Goal: Transaction & Acquisition: Subscribe to service/newsletter

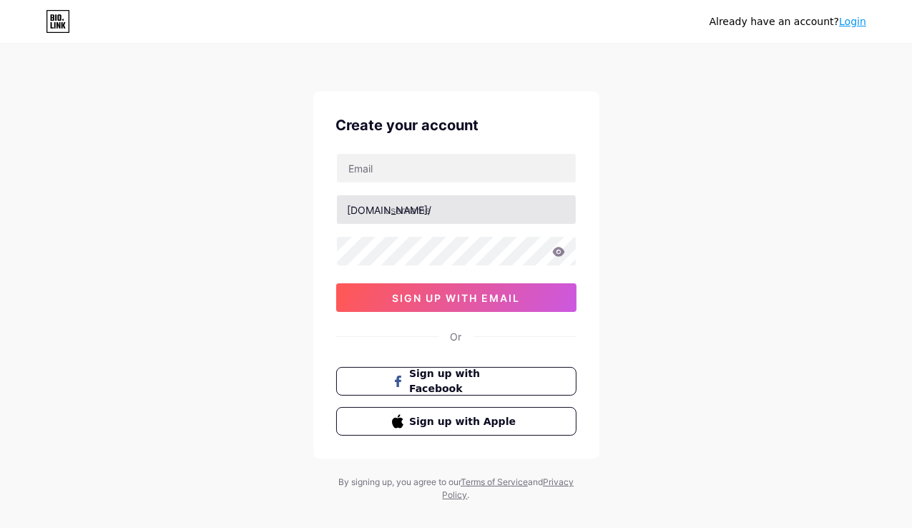
type input "[EMAIL_ADDRESS][DOMAIN_NAME]"
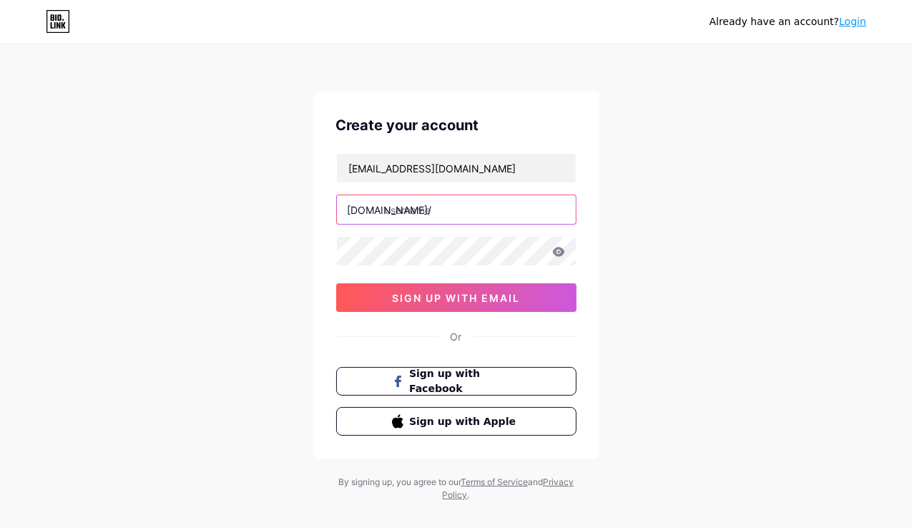
click at [463, 208] on input "text" at bounding box center [456, 209] width 239 height 29
click at [458, 215] on input "text" at bounding box center [456, 209] width 239 height 29
paste input "banglabetreview"
type input "banglabetreview"
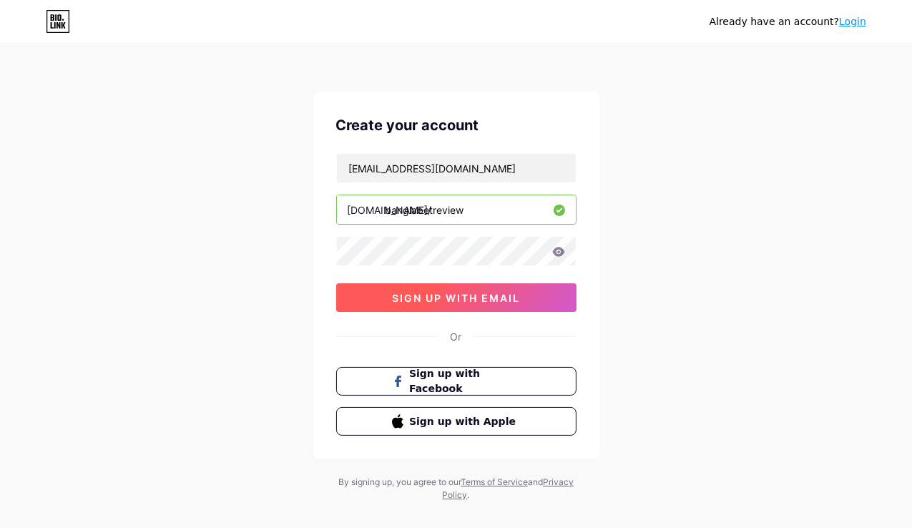
click at [405, 284] on button "sign up with email" at bounding box center [456, 297] width 240 height 29
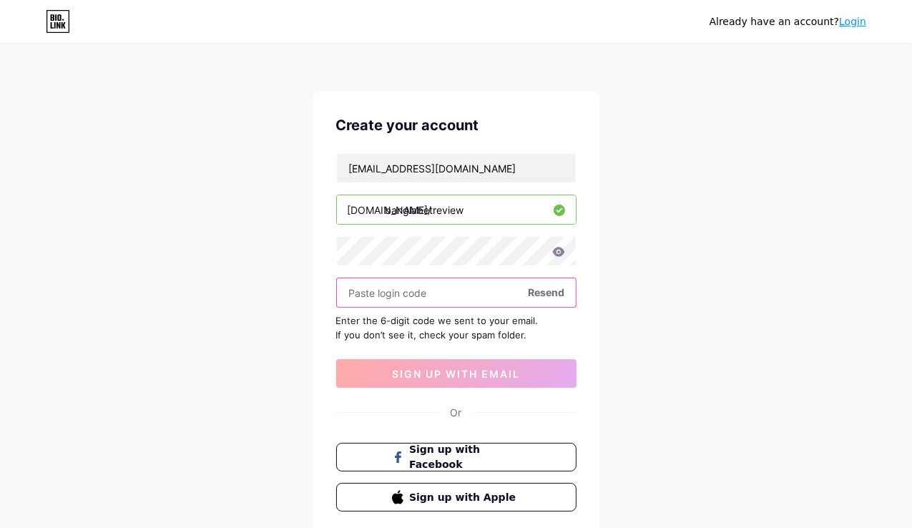
paste input "913792"
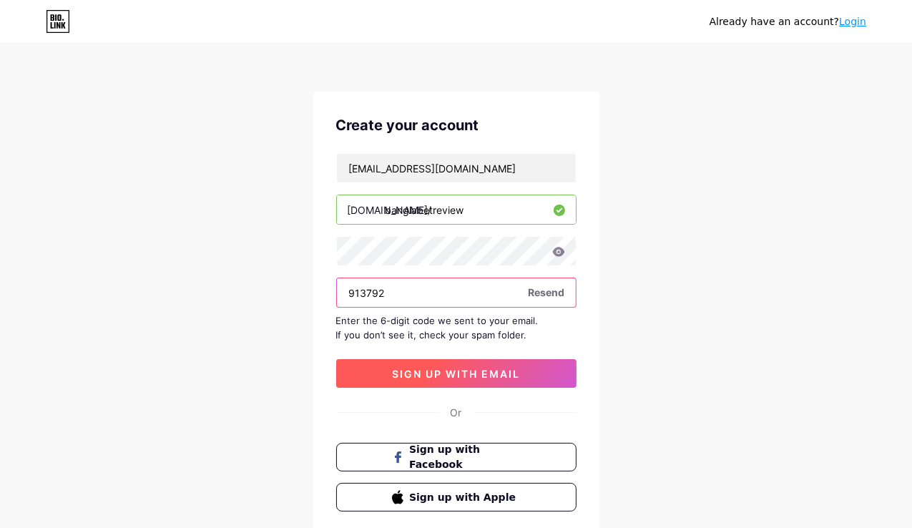
type input "913792"
click at [480, 378] on button "sign up with email" at bounding box center [456, 373] width 240 height 29
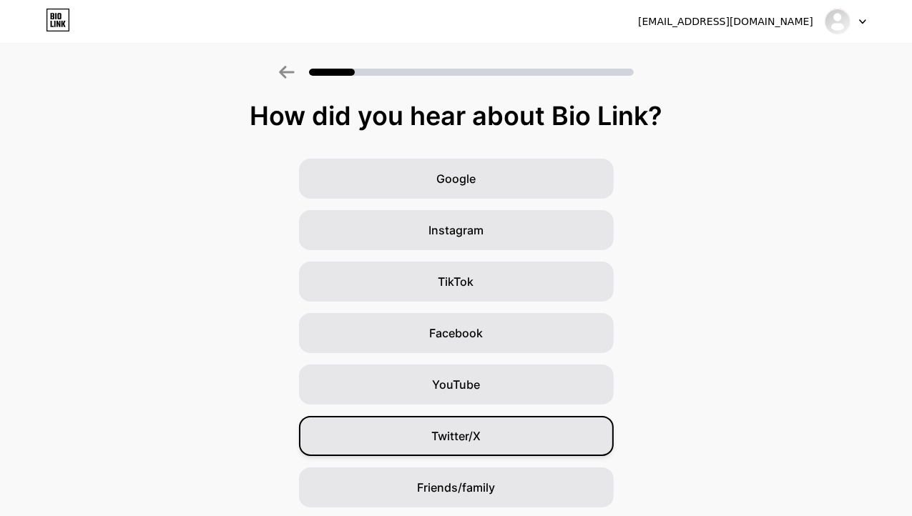
scroll to position [100, 0]
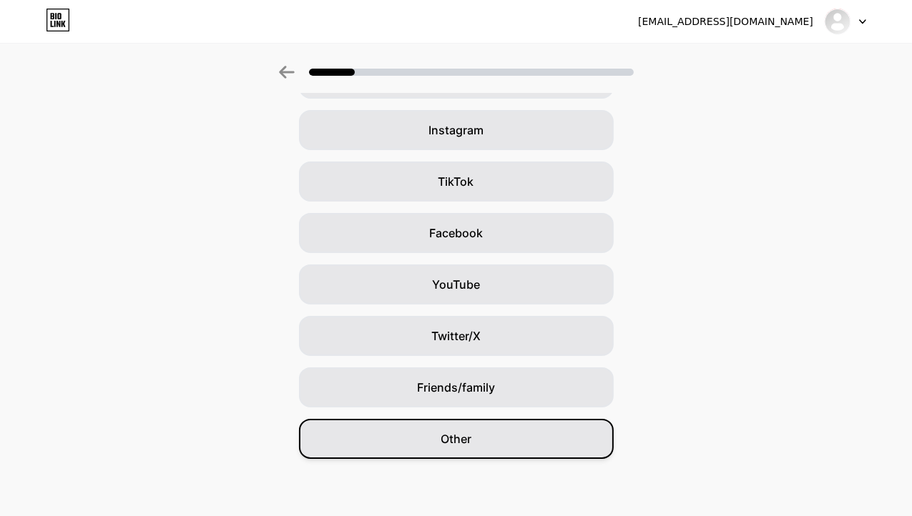
click at [482, 439] on div "Other" at bounding box center [456, 439] width 315 height 40
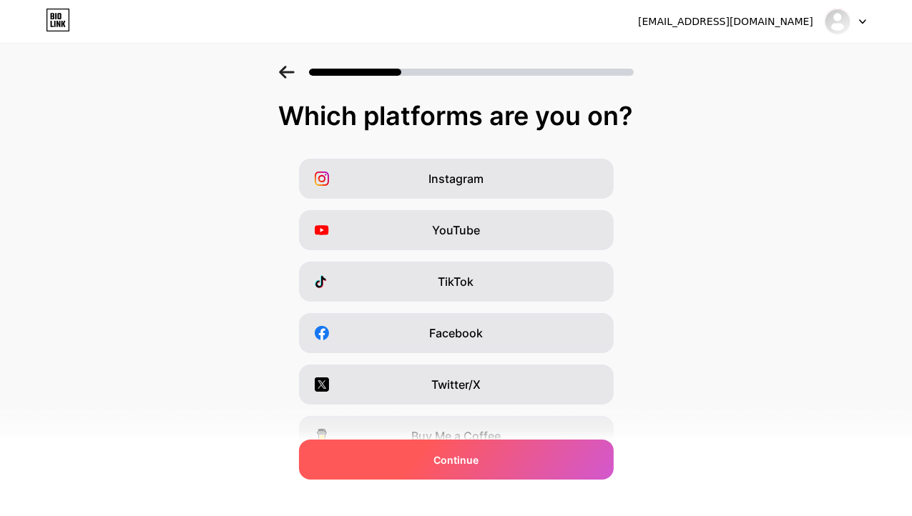
click at [450, 453] on span "Continue" at bounding box center [455, 460] width 45 height 15
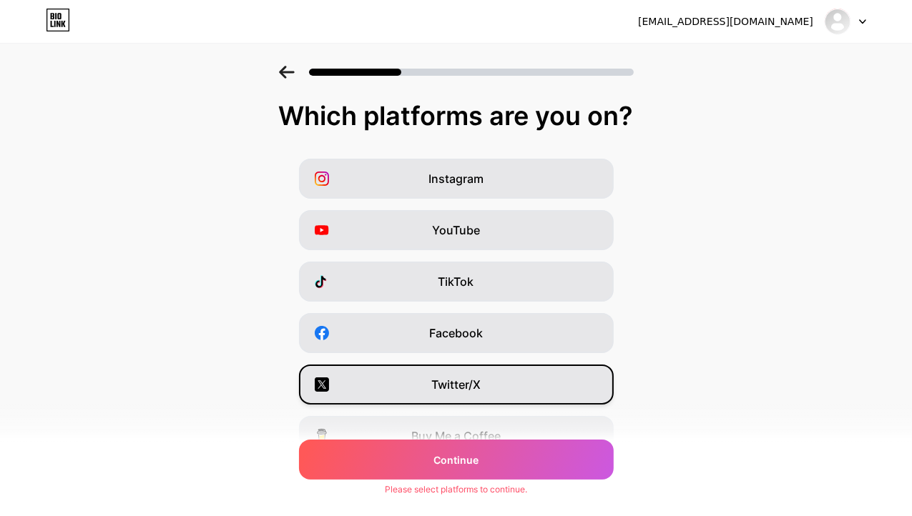
scroll to position [172, 0]
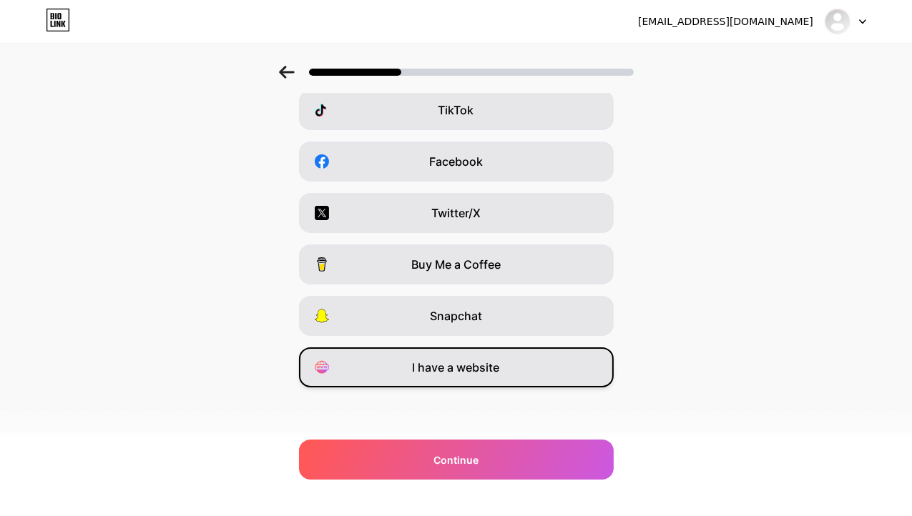
click at [472, 361] on span "I have a website" at bounding box center [456, 367] width 87 height 17
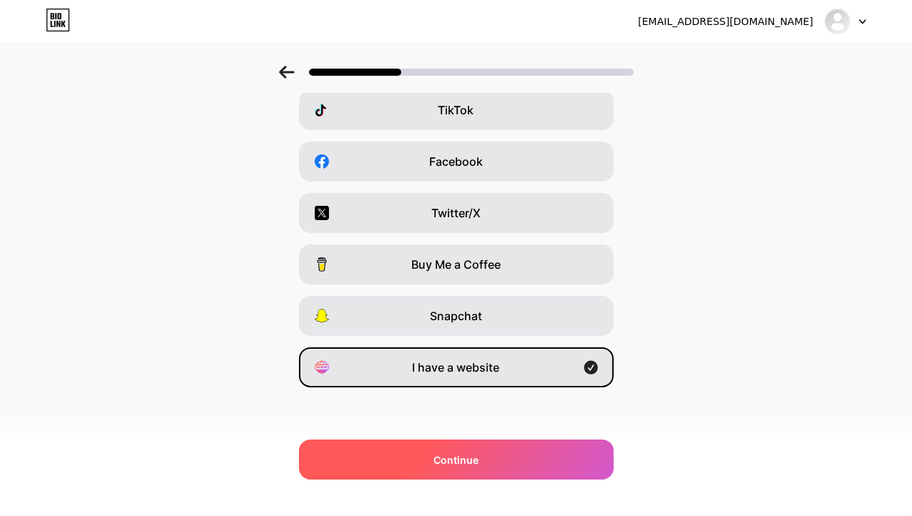
click at [467, 445] on div "Continue" at bounding box center [456, 460] width 315 height 40
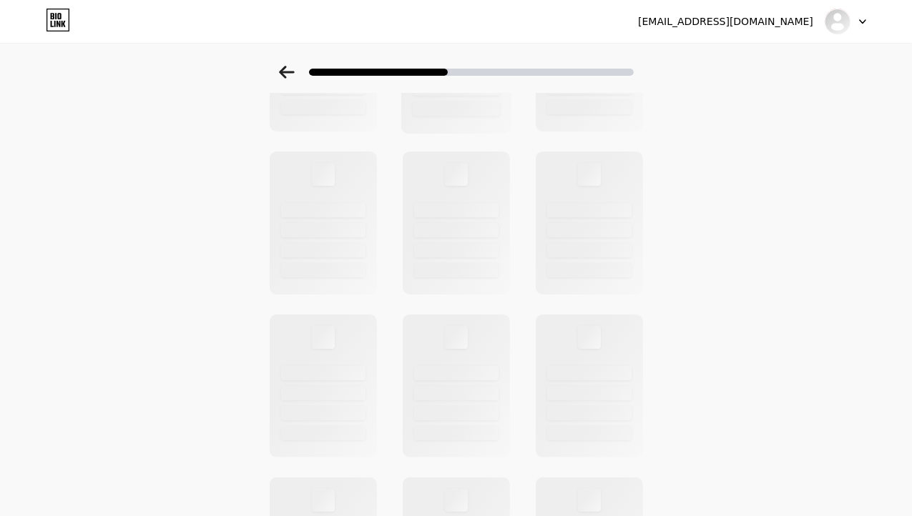
scroll to position [0, 0]
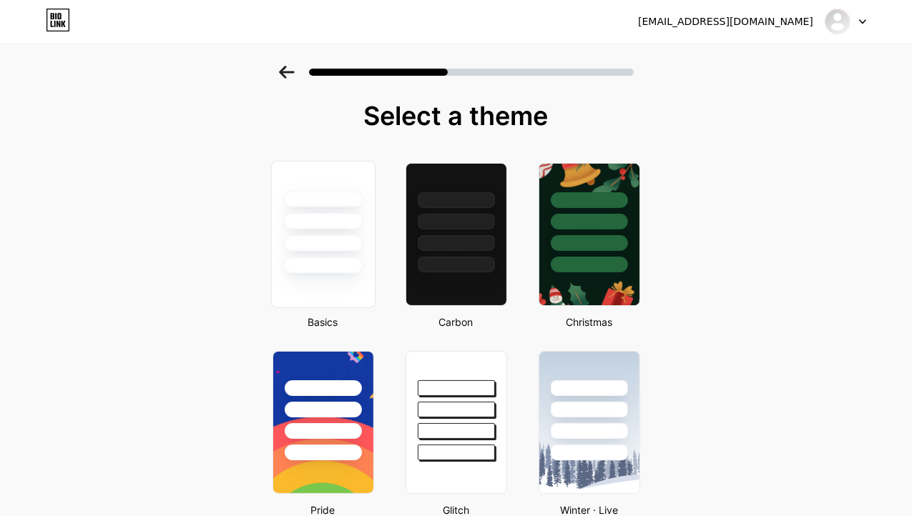
click at [352, 256] on div at bounding box center [322, 218] width 103 height 112
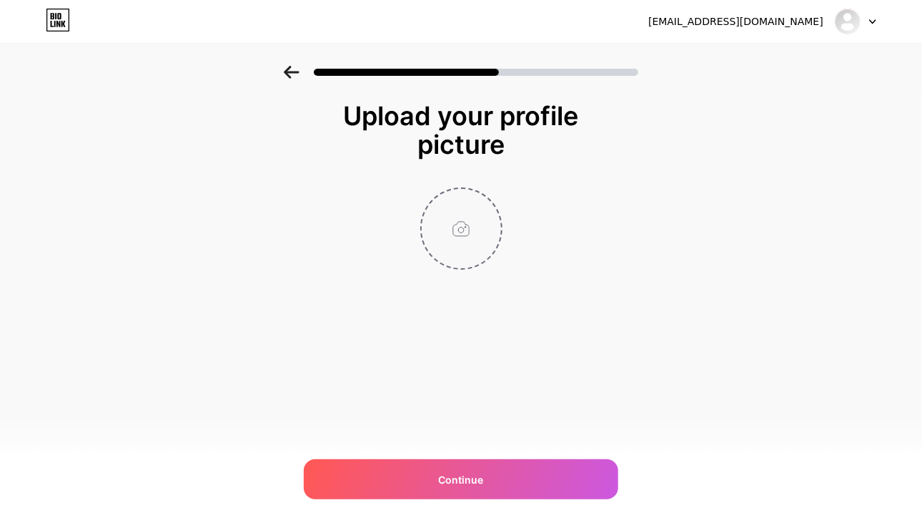
click at [464, 258] on input "file" at bounding box center [461, 228] width 79 height 79
type input "C:\fakepath\ian22-logo.png"
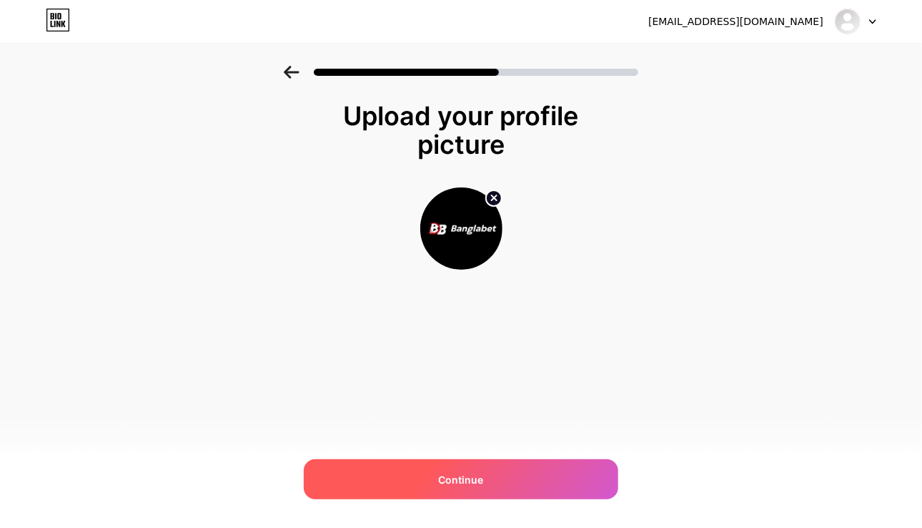
click at [491, 490] on div "Continue" at bounding box center [461, 479] width 315 height 40
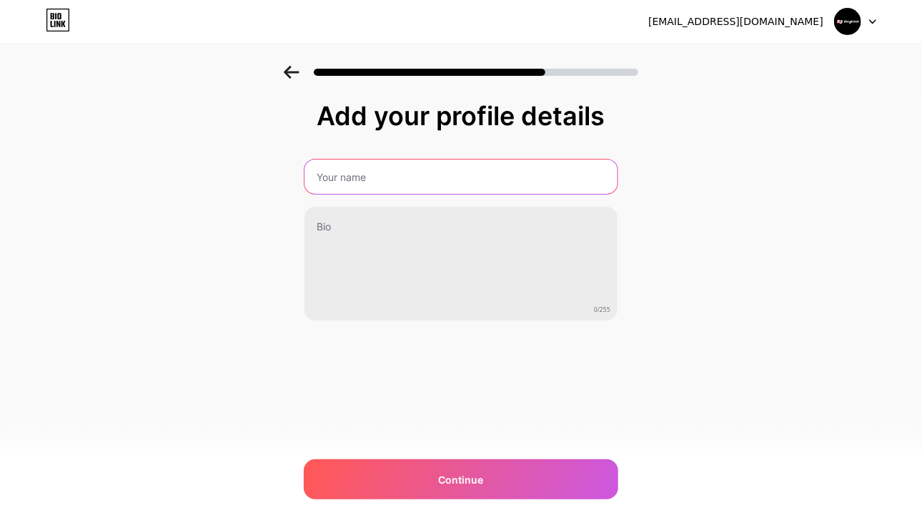
click at [357, 187] on input "text" at bounding box center [461, 176] width 313 height 34
paste input "Banglabet Online Casino Bangladesh"
type input "Banglabet Online Casino Bangladesh"
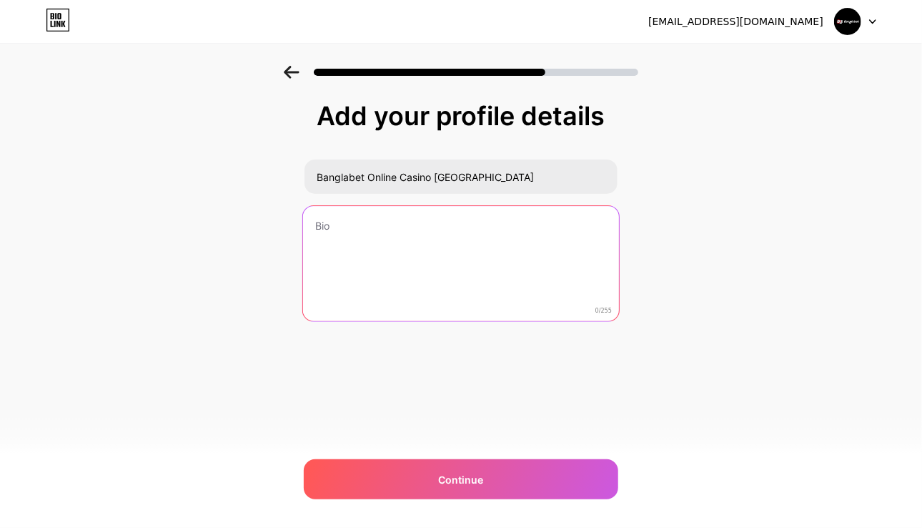
click at [339, 238] on textarea at bounding box center [461, 264] width 316 height 117
click at [388, 261] on textarea at bounding box center [461, 264] width 316 height 117
paste textarea "Banglabet gives Bangladesh players a fast, reliable starting point. From smooth…"
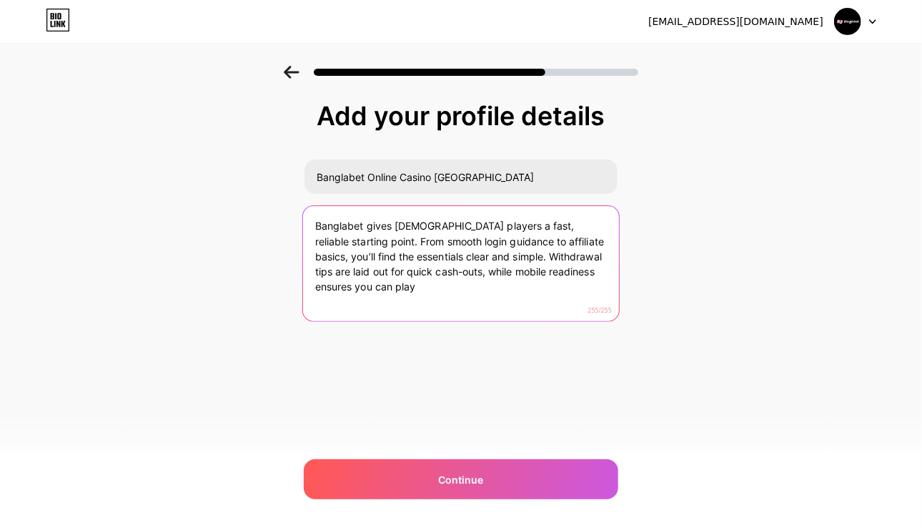
drag, startPoint x: 492, startPoint y: 261, endPoint x: 531, endPoint y: 308, distance: 61.0
click at [531, 308] on textarea "Banglabet gives Bangladesh players a fast, reliable starting point. From smooth…" at bounding box center [461, 264] width 316 height 117
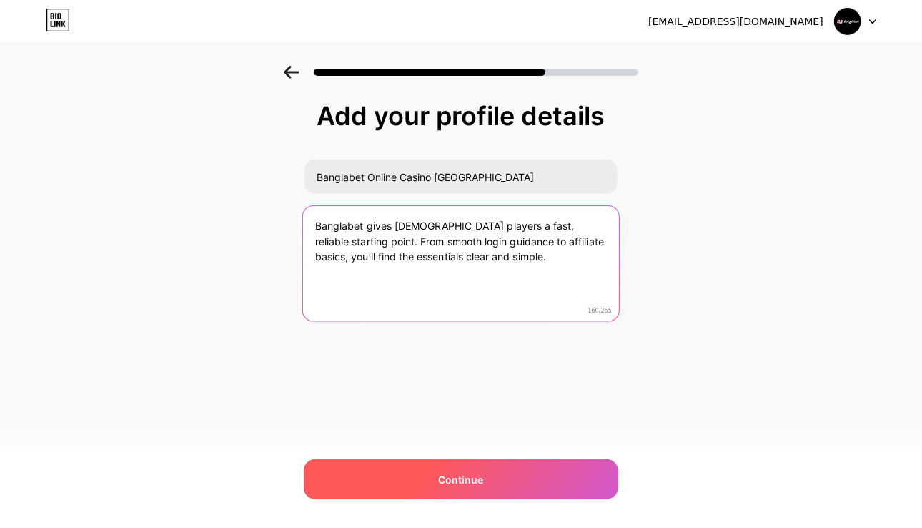
type textarea "Banglabet gives Bangladesh players a fast, reliable starting point. From smooth…"
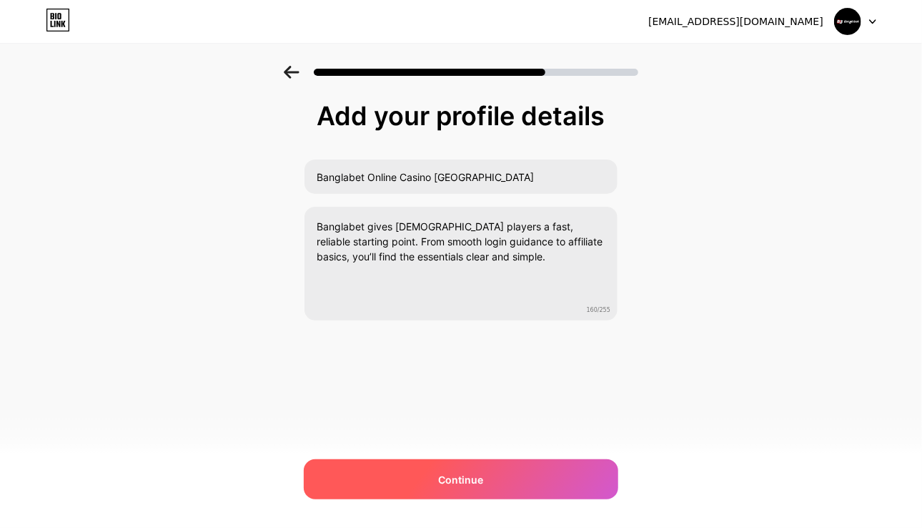
click at [509, 464] on div "Continue" at bounding box center [461, 479] width 315 height 40
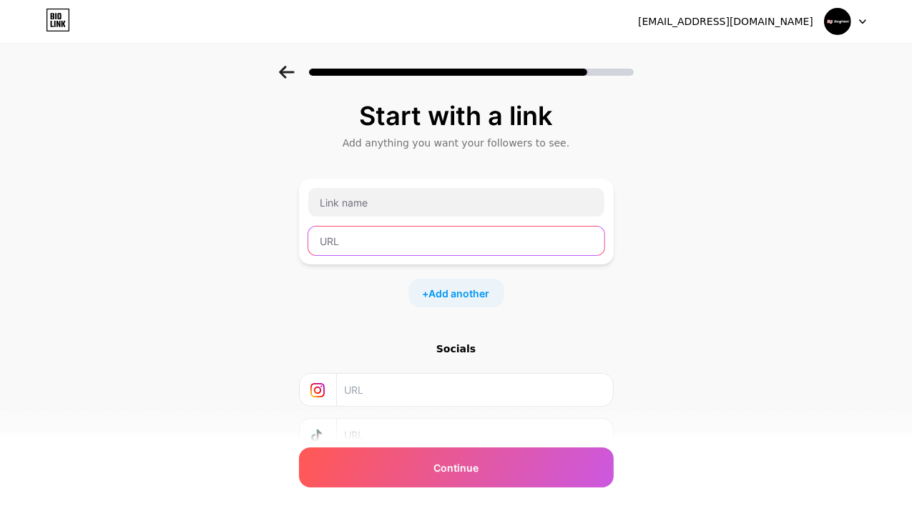
paste input "https://penises.uk.com/"
click at [351, 253] on input "https://penises.uk.com/" at bounding box center [456, 241] width 296 height 29
type input "https://penises.uk.com/"
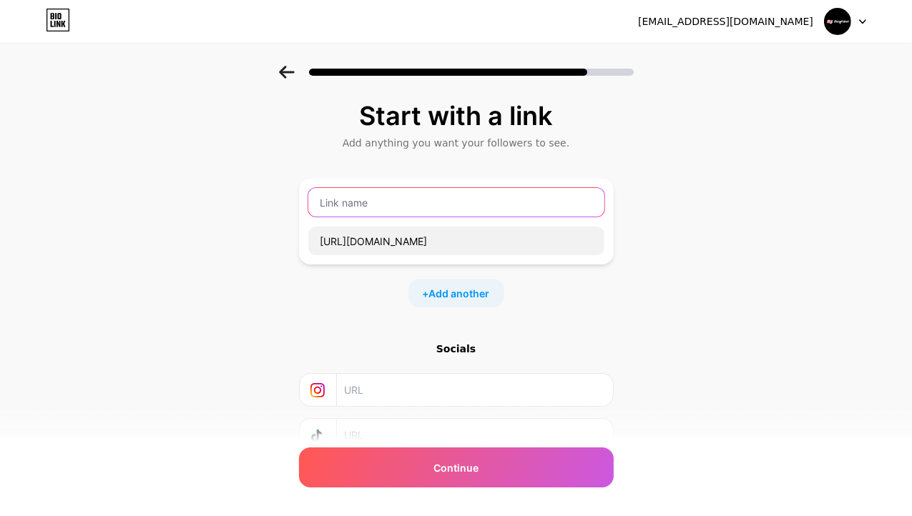
click at [353, 213] on input "text" at bounding box center [456, 202] width 296 height 29
paste input "Banglabet"
type input "Banglabet"
click at [468, 287] on span "Add another" at bounding box center [459, 293] width 61 height 15
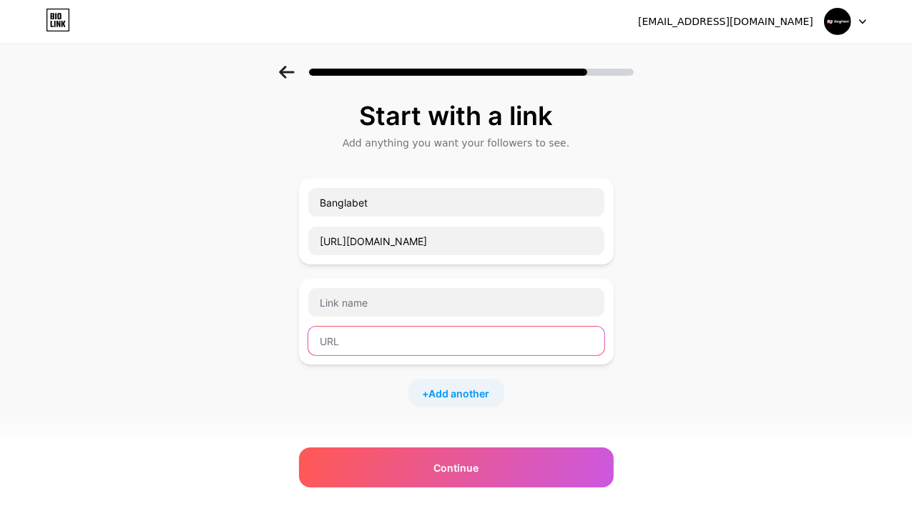
click at [373, 346] on input "text" at bounding box center [456, 341] width 296 height 29
paste input "https://x.com/banglabetreview"
click at [357, 338] on input "https://x.com/banglabetreview" at bounding box center [456, 341] width 296 height 29
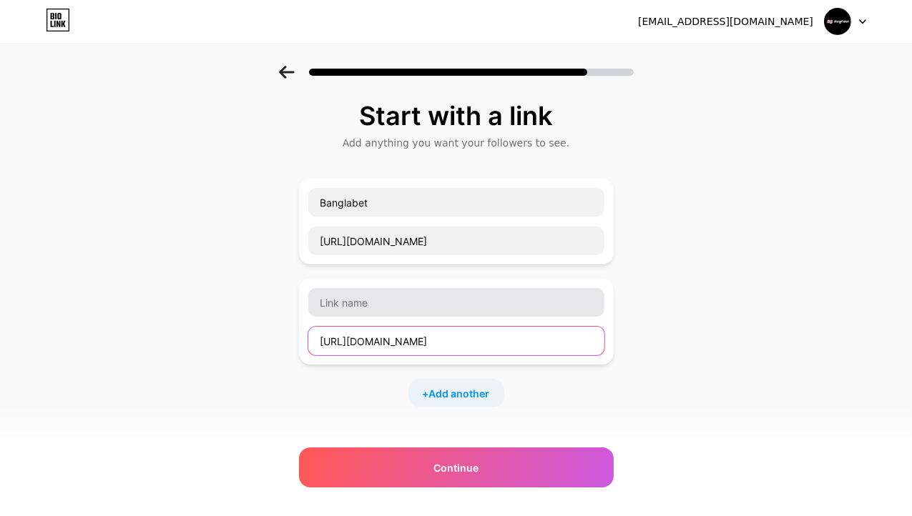
type input "https://x.com/banglabetreview"
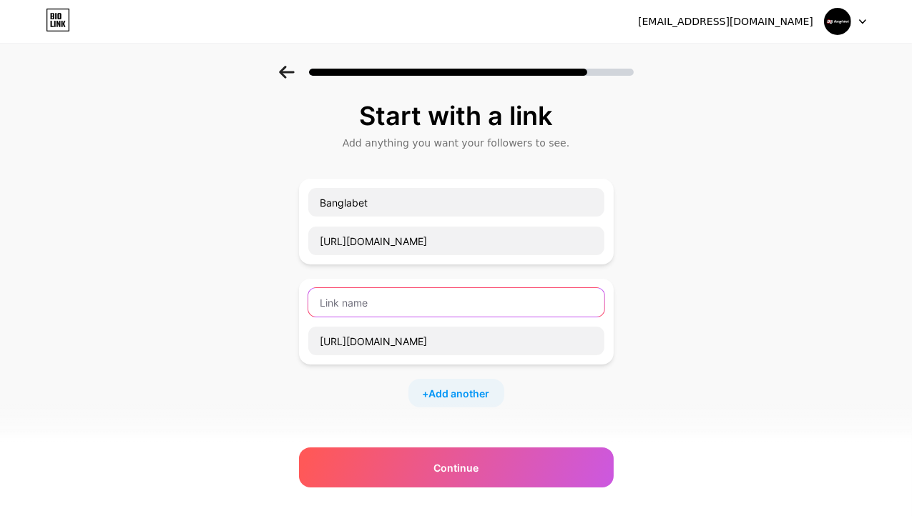
click at [350, 307] on input "text" at bounding box center [456, 302] width 296 height 29
paste input "x"
type input "x"
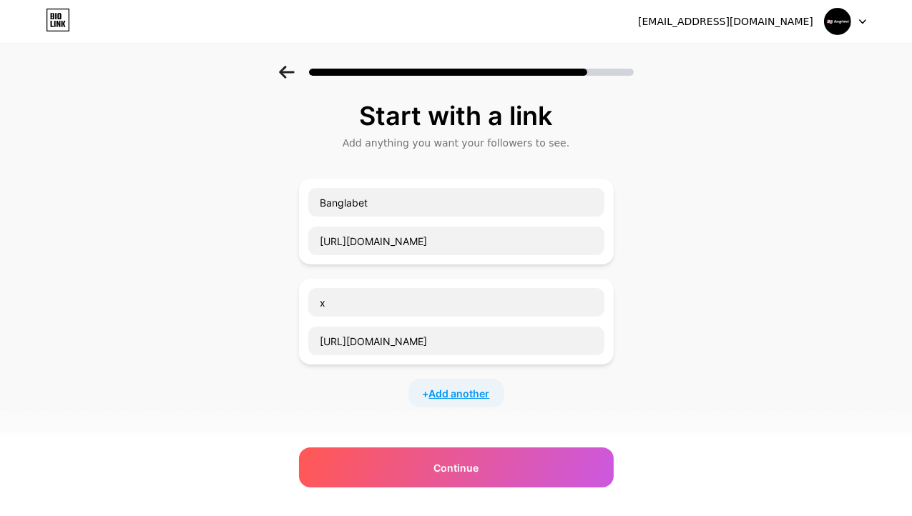
drag, startPoint x: 450, startPoint y: 392, endPoint x: 631, endPoint y: 370, distance: 182.2
click at [450, 392] on span "Add another" at bounding box center [459, 393] width 61 height 15
click at [449, 413] on input "text" at bounding box center [456, 402] width 296 height 29
drag, startPoint x: 251, startPoint y: 383, endPoint x: 262, endPoint y: 380, distance: 12.0
click at [252, 383] on div "Start with a link Add anything you want your followers to see. Banglabet https:…" at bounding box center [456, 417] width 912 height 703
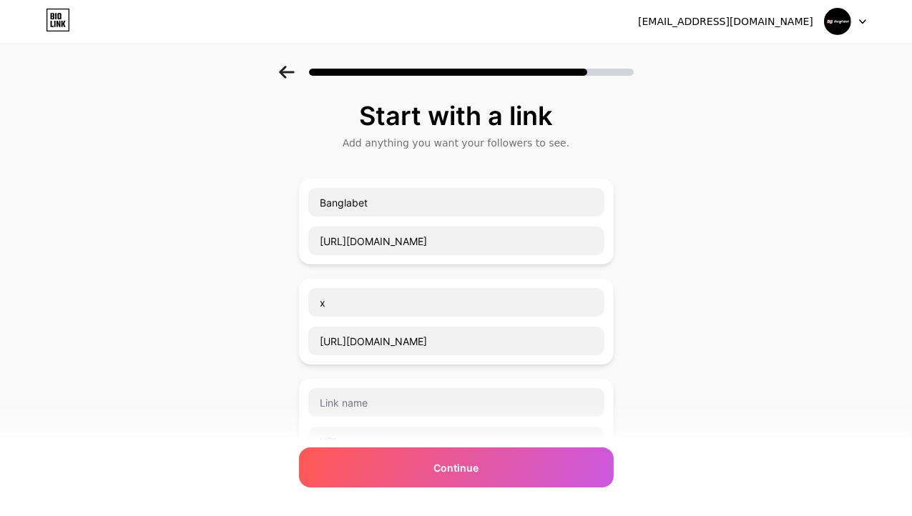
scroll to position [286, 0]
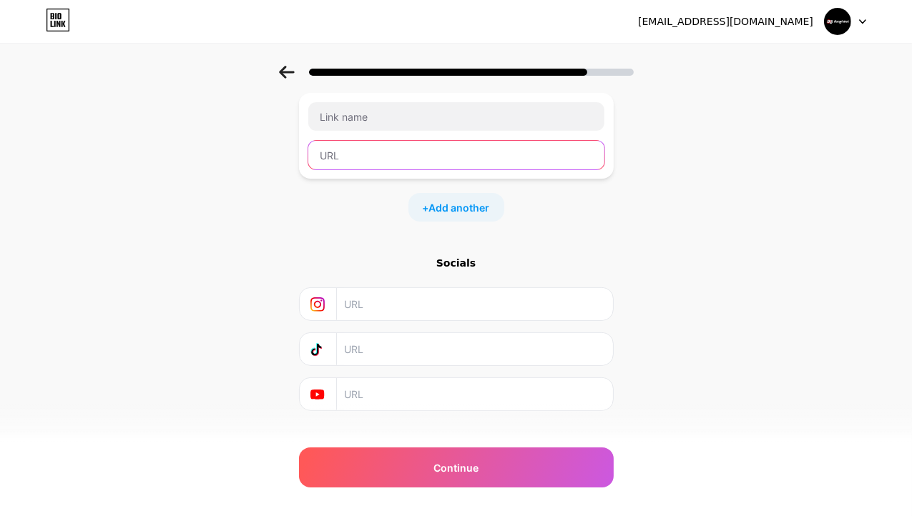
click at [373, 156] on input "text" at bounding box center [456, 155] width 296 height 29
paste input "https://www.youtube.com/@banglabetreview"
click at [400, 161] on input "https://www.youtube.com/@banglabetreview" at bounding box center [456, 155] width 296 height 29
click at [400, 158] on input "https://www.youtube.com/@banglabetreview" at bounding box center [456, 155] width 296 height 29
click at [391, 155] on input "https://www.youtube.com/@banglabetreview" at bounding box center [456, 155] width 296 height 29
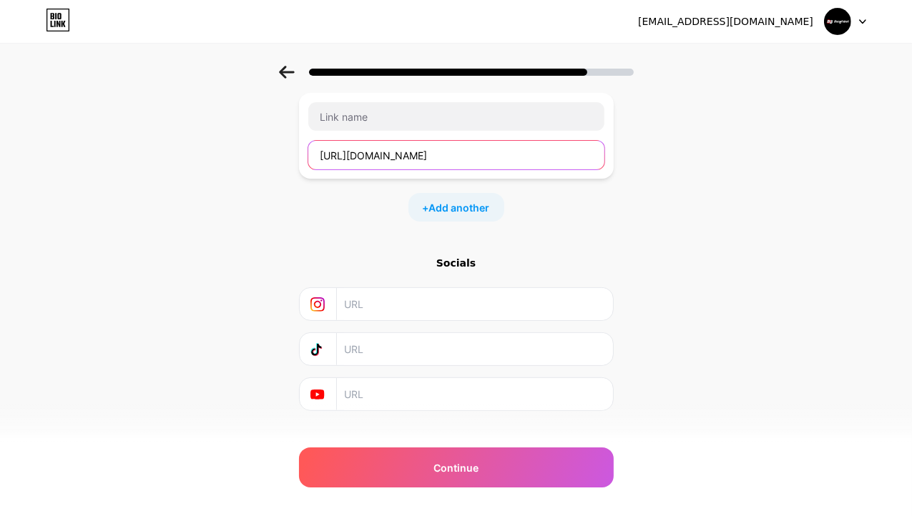
click at [391, 155] on input "https://www.youtube.com/@banglabetreview" at bounding box center [456, 155] width 296 height 29
type input "https://www.youtube.com/@banglabetreview"
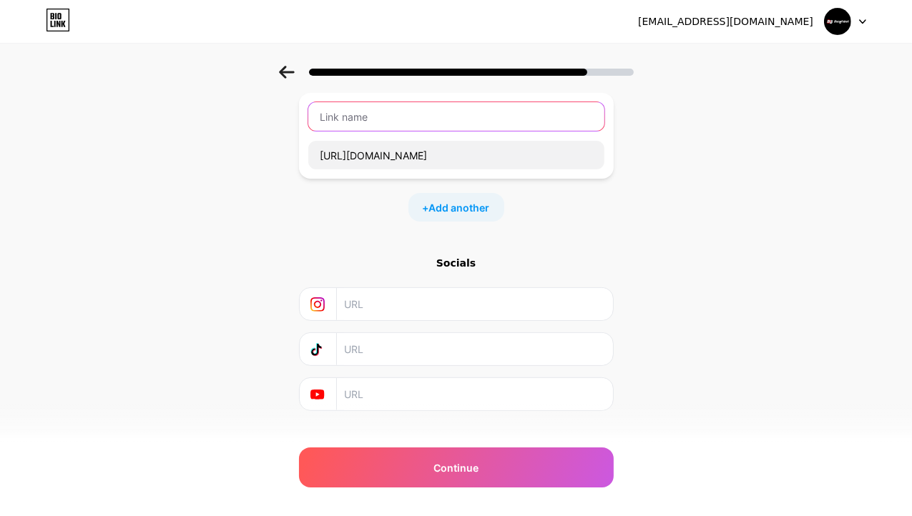
click at [368, 121] on input "text" at bounding box center [456, 116] width 296 height 29
paste input "youtube"
type input "youtube"
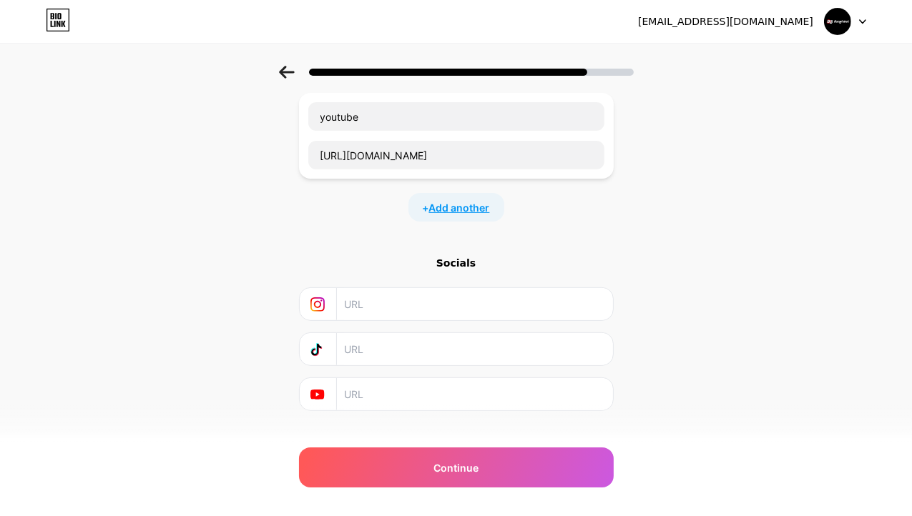
click at [450, 201] on span "Add another" at bounding box center [459, 207] width 61 height 15
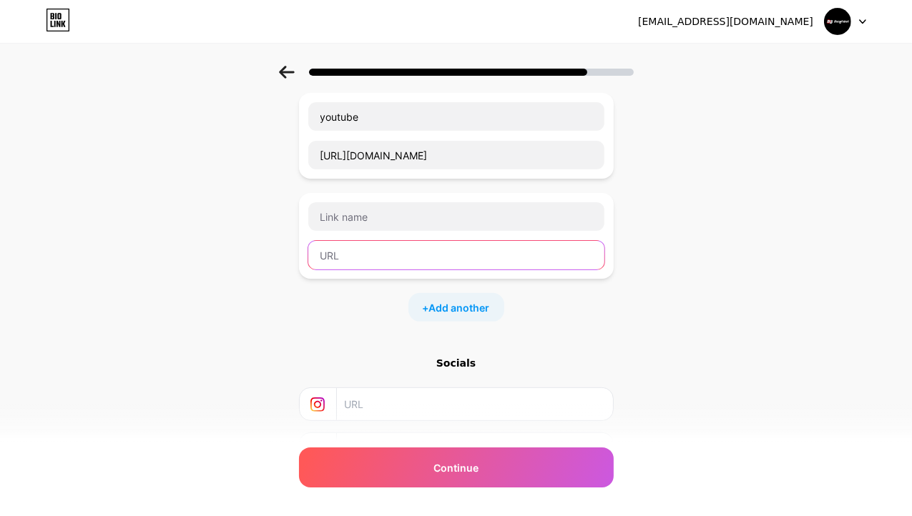
click at [401, 263] on input "text" at bounding box center [456, 255] width 296 height 29
paste input "https://www.linkedin.com/in/banglabetreview/"
click at [395, 252] on input "https://www.linkedin.com/in/banglabetreview/" at bounding box center [456, 255] width 296 height 29
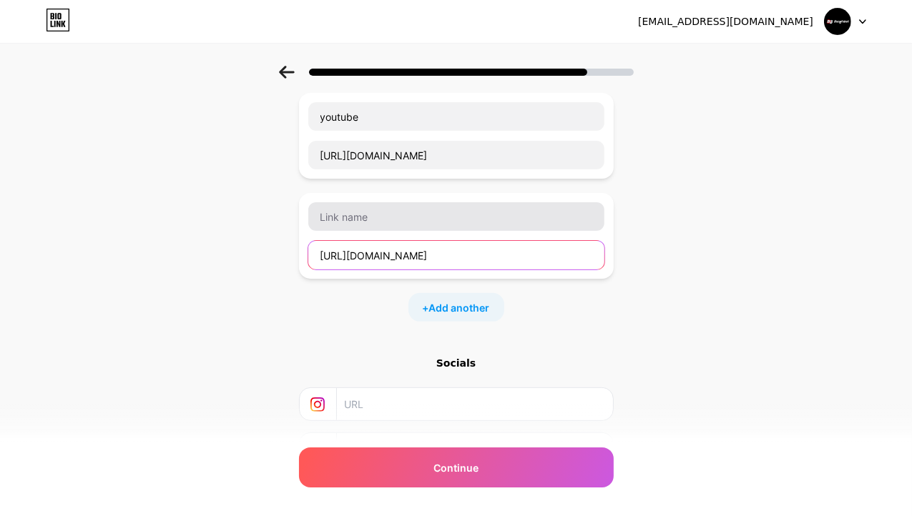
type input "https://www.linkedin.com/in/banglabetreview/"
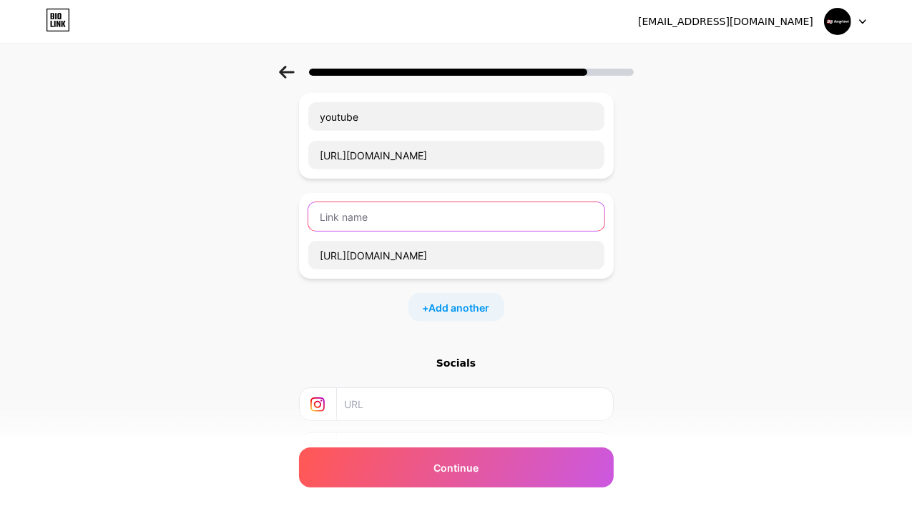
click at [362, 204] on input "text" at bounding box center [456, 216] width 296 height 29
paste input "linkedin"
type input "linkedin"
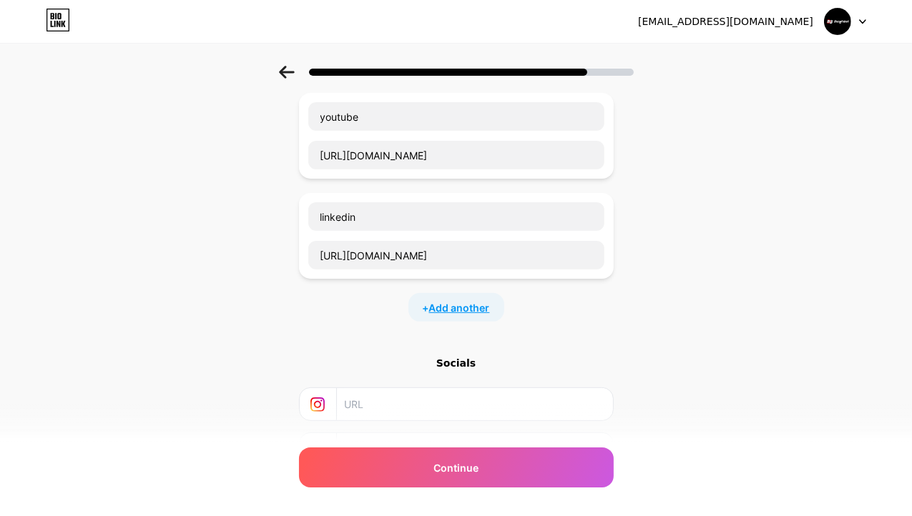
click at [470, 303] on span "Add another" at bounding box center [459, 307] width 61 height 15
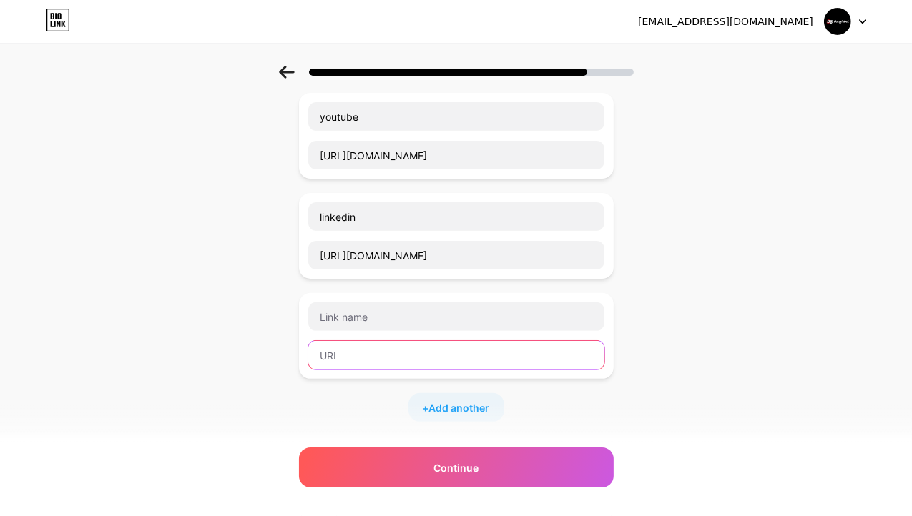
click at [409, 363] on input "text" at bounding box center [456, 355] width 296 height 29
paste input "https://www.pinterest.com/banglabetreview/"
click at [399, 352] on input "https://www.pinterest.com/banglabetreview/" at bounding box center [456, 355] width 296 height 29
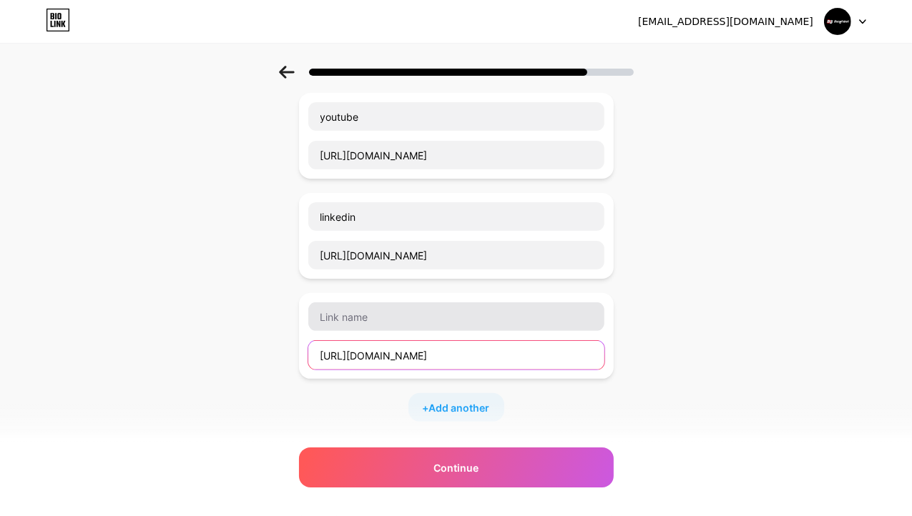
type input "https://www.pinterest.com/banglabetreview/"
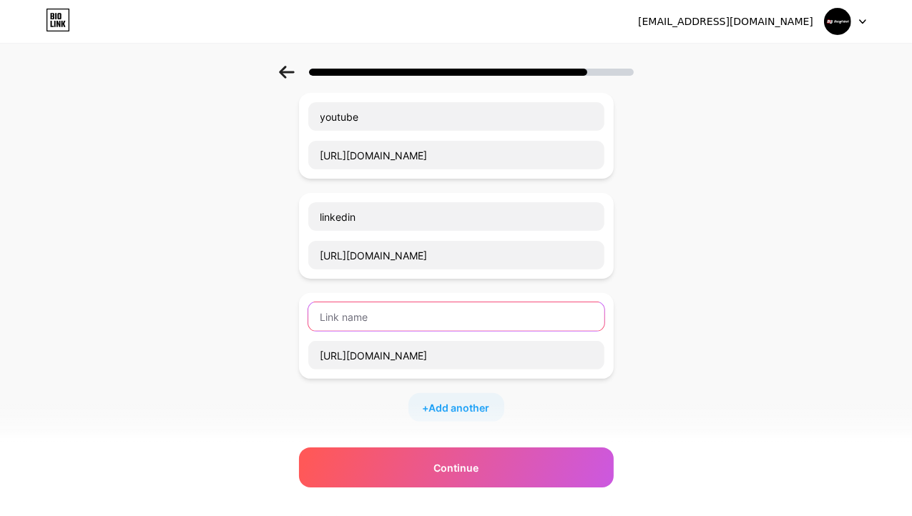
click at [377, 315] on input "text" at bounding box center [456, 316] width 296 height 29
paste input "https://www.pinterest.com/banglabetreview/"
click at [410, 318] on input "https://www.pinterest.com/banglabetreview/" at bounding box center [456, 316] width 296 height 29
click at [405, 318] on input "https://www.pinterest.com/banglabetreview/" at bounding box center [456, 316] width 296 height 29
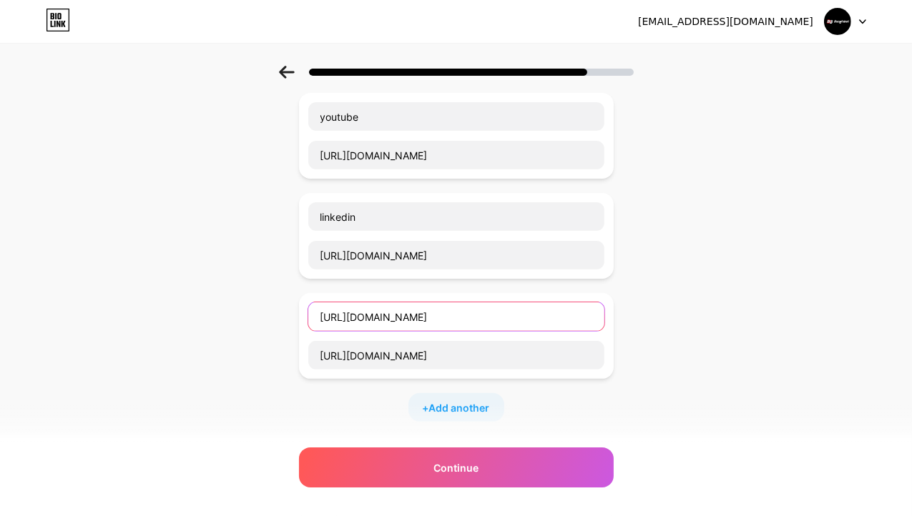
click at [405, 317] on input "https://www.pinterest.com/banglabetreview/" at bounding box center [456, 316] width 296 height 29
paste input "pinterest"
type input "pinterest"
click at [458, 406] on span "Add another" at bounding box center [459, 407] width 61 height 15
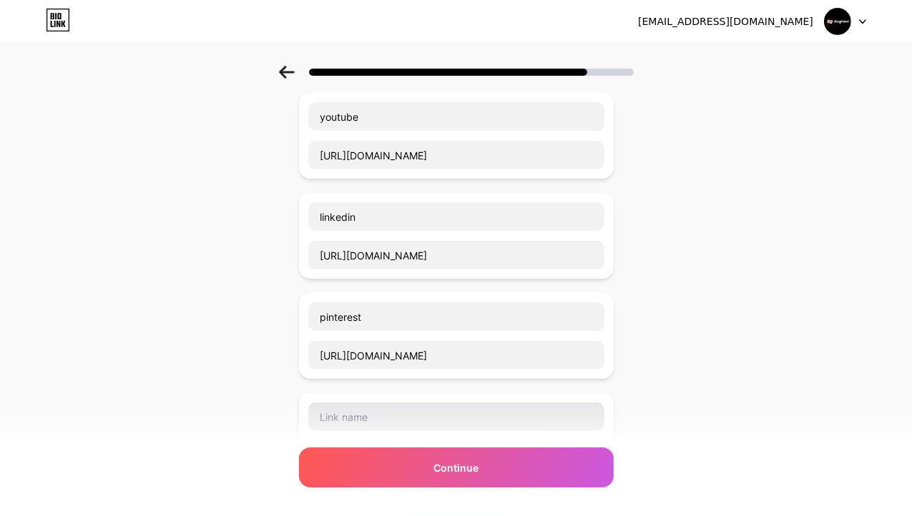
scroll to position [357, 0]
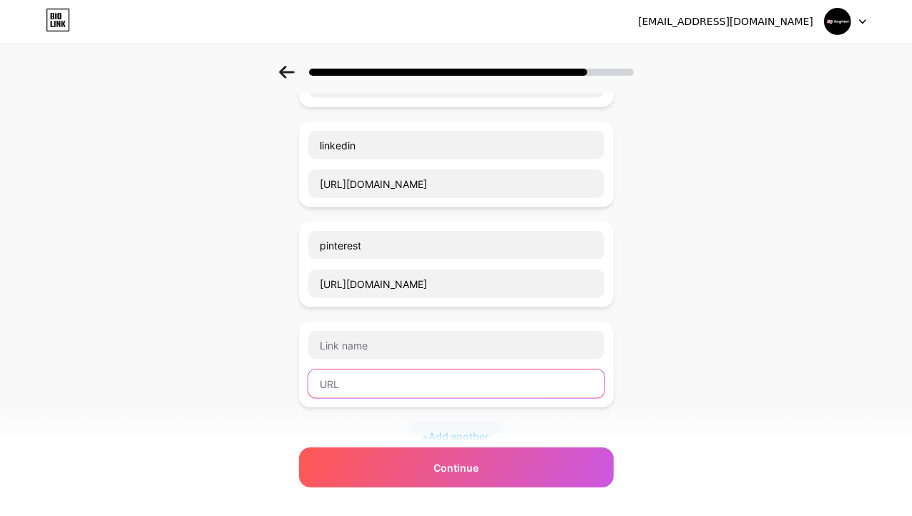
click at [438, 376] on input "text" at bounding box center [456, 384] width 296 height 29
paste input "https://issuu.com/banglabetreview"
click at [362, 383] on input "https://issuu.com/banglabetreview" at bounding box center [456, 384] width 296 height 29
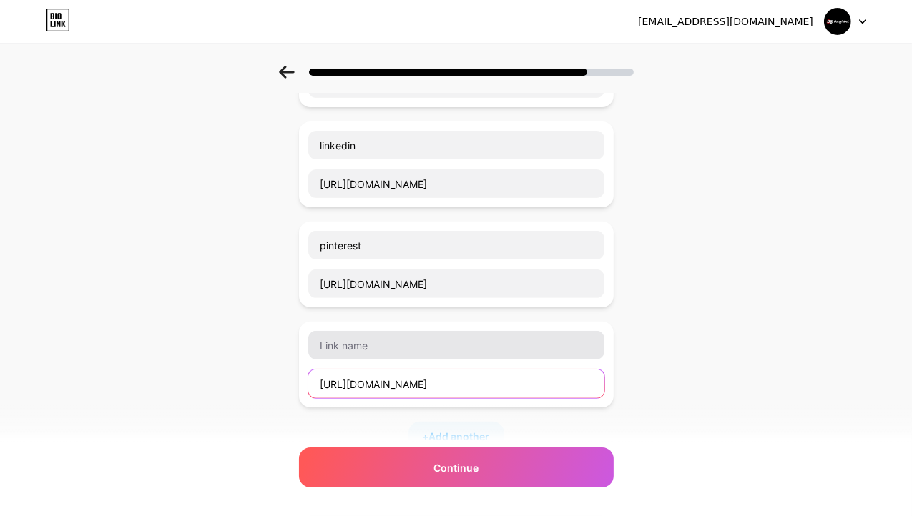
type input "https://issuu.com/banglabetreview"
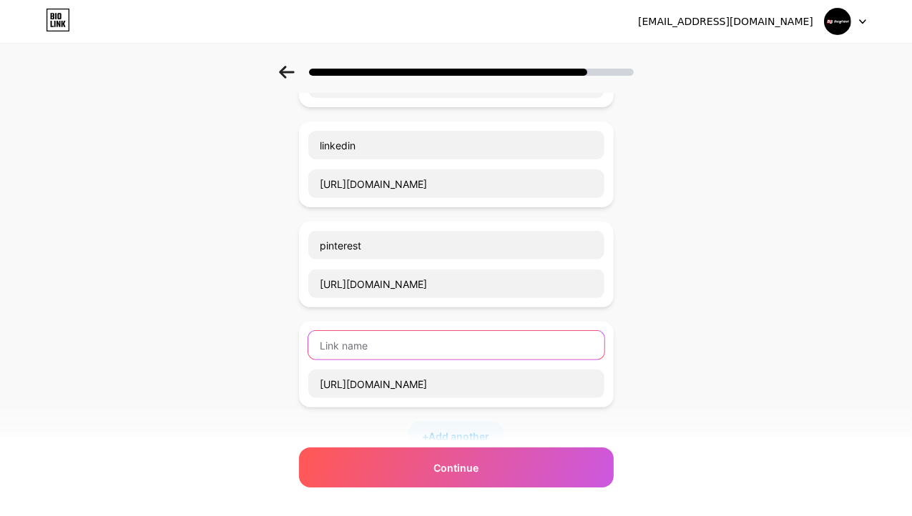
click at [352, 343] on input "text" at bounding box center [456, 345] width 296 height 29
paste input "issuu"
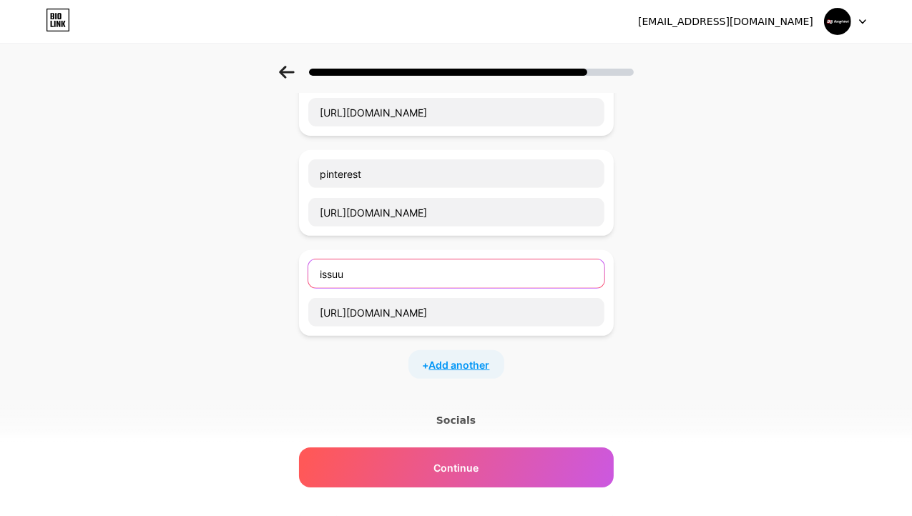
type input "issuu"
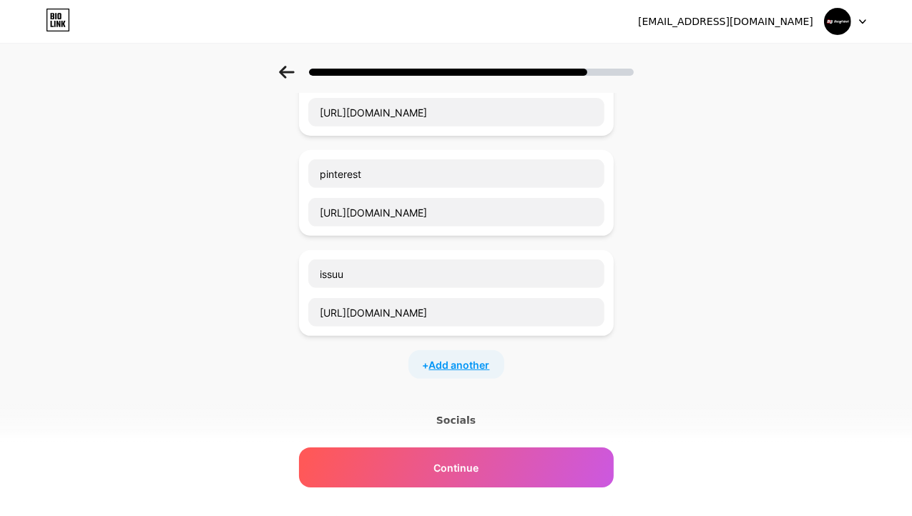
click at [445, 361] on span "Add another" at bounding box center [459, 364] width 61 height 15
paste input "https://vimeo.com/banglabetreview"
click at [353, 412] on input "https://vimeo.com/banglabetreview" at bounding box center [456, 412] width 296 height 29
click at [385, 408] on input "https://vimeo.com/banglabetreview" at bounding box center [456, 412] width 296 height 29
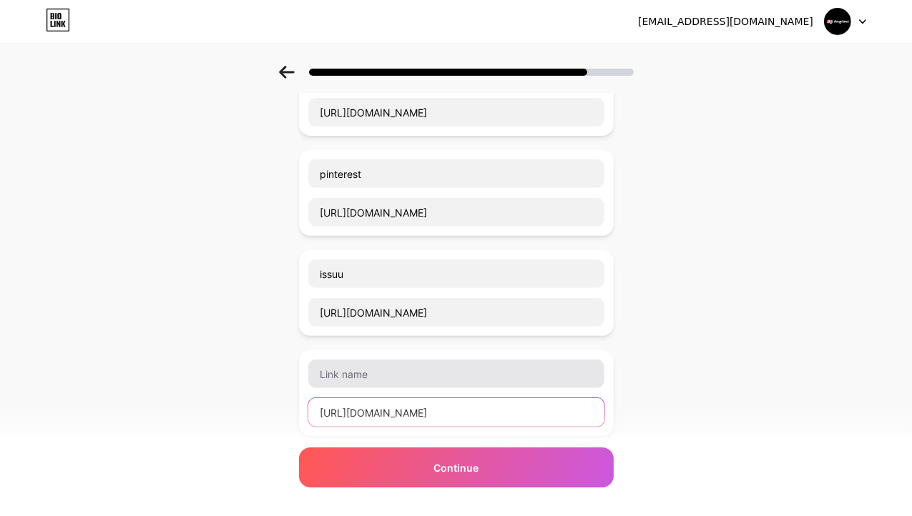
type input "https://vimeo.com/banglabetreview"
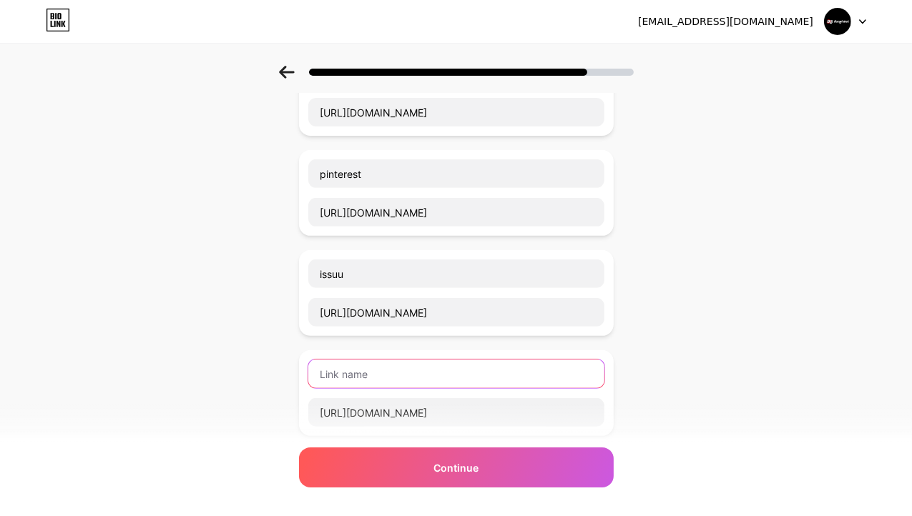
click at [362, 378] on input "text" at bounding box center [456, 374] width 296 height 29
paste input "vimeo"
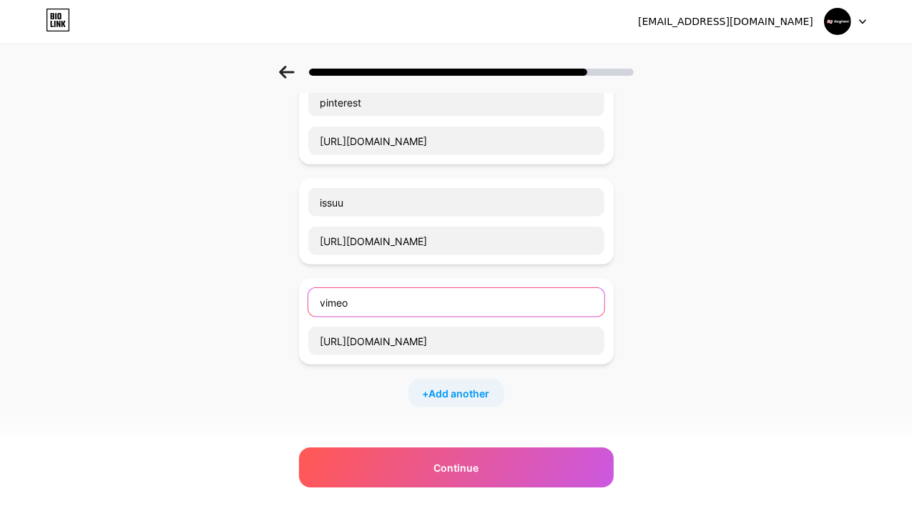
type input "vimeo"
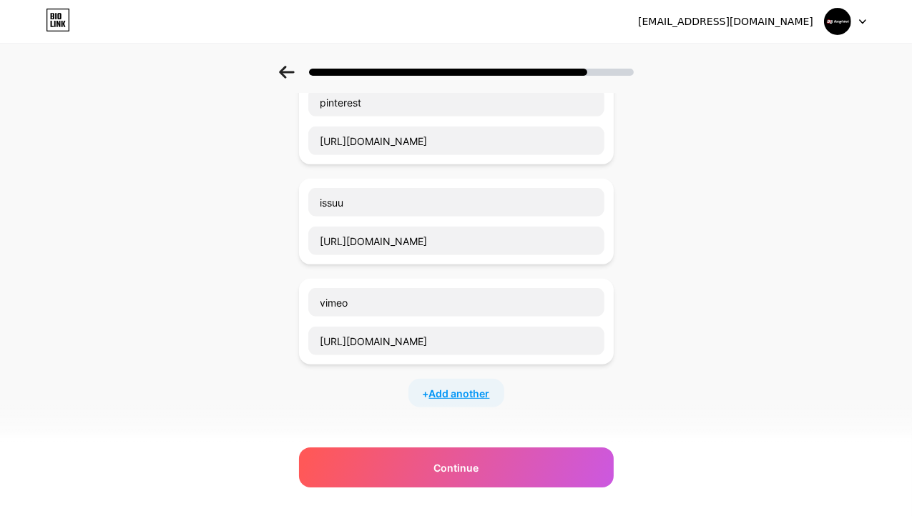
click at [458, 392] on span "Add another" at bounding box center [459, 393] width 61 height 15
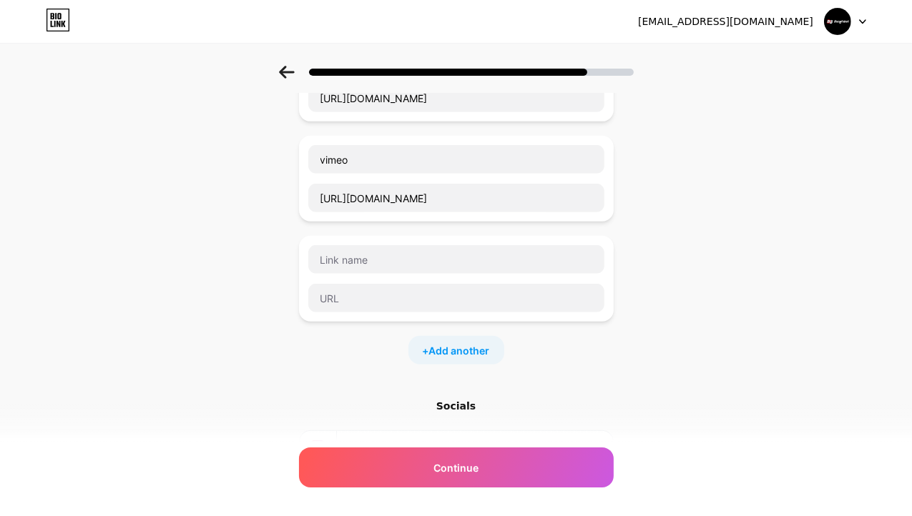
scroll to position [715, 0]
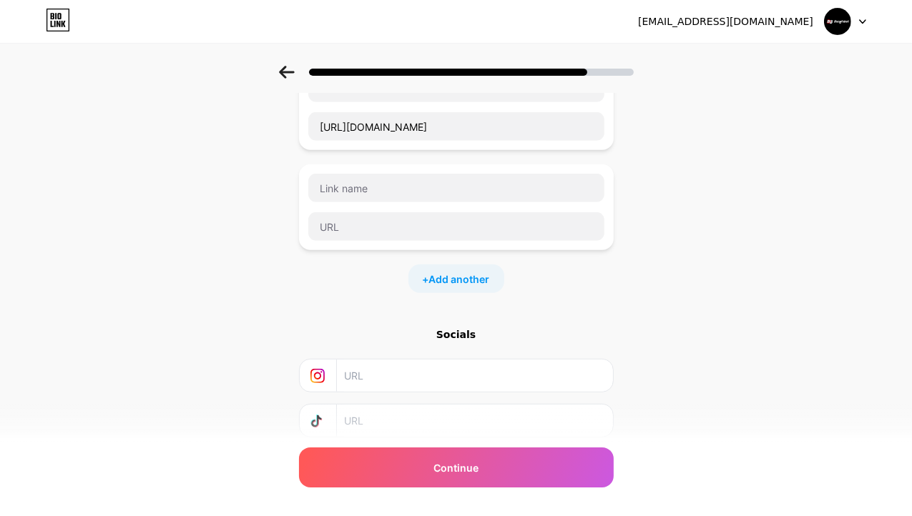
click at [365, 204] on div at bounding box center [455, 207] width 297 height 69
click at [372, 215] on input "text" at bounding box center [456, 226] width 296 height 29
paste input "https://www.twitch.tv/banglabetreview/about"
click at [400, 216] on input "https://www.twitch.tv/banglabetreview/about" at bounding box center [456, 226] width 296 height 29
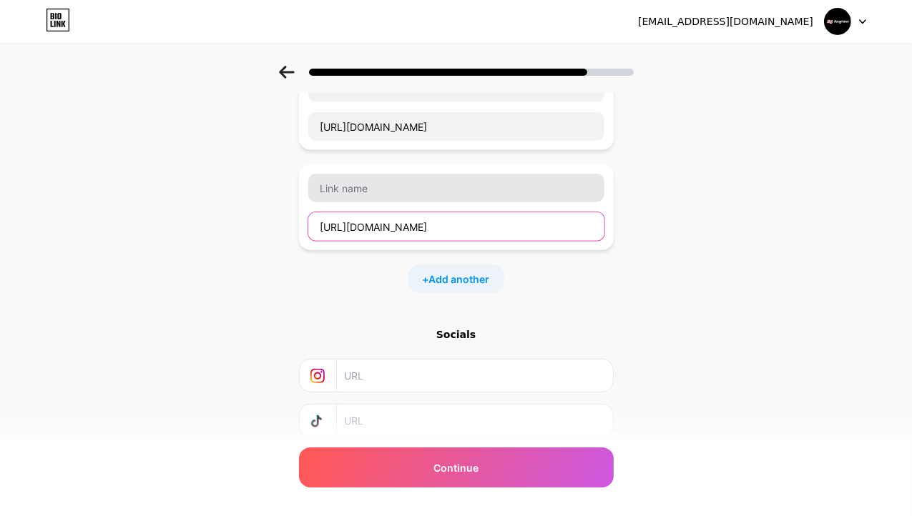
type input "https://www.twitch.tv/banglabetreview/about"
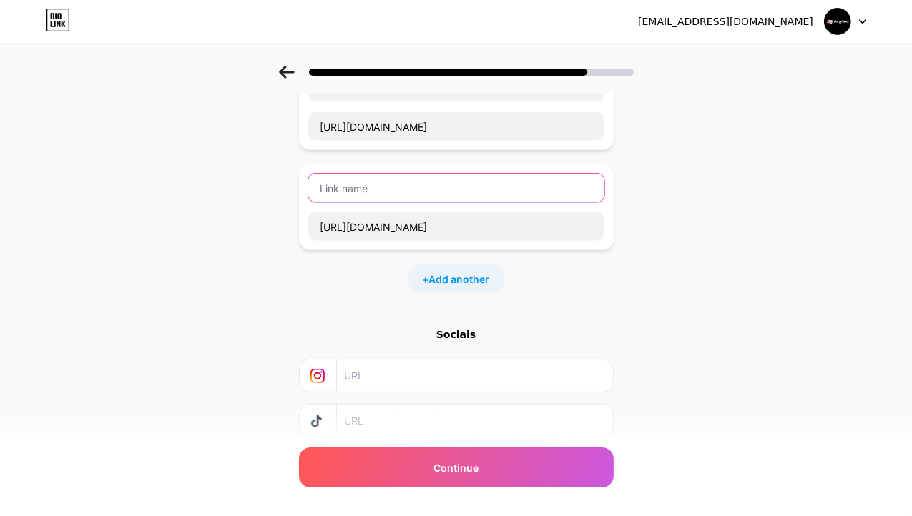
click at [380, 194] on input "text" at bounding box center [456, 188] width 296 height 29
paste input "twitch"
type input "twitch"
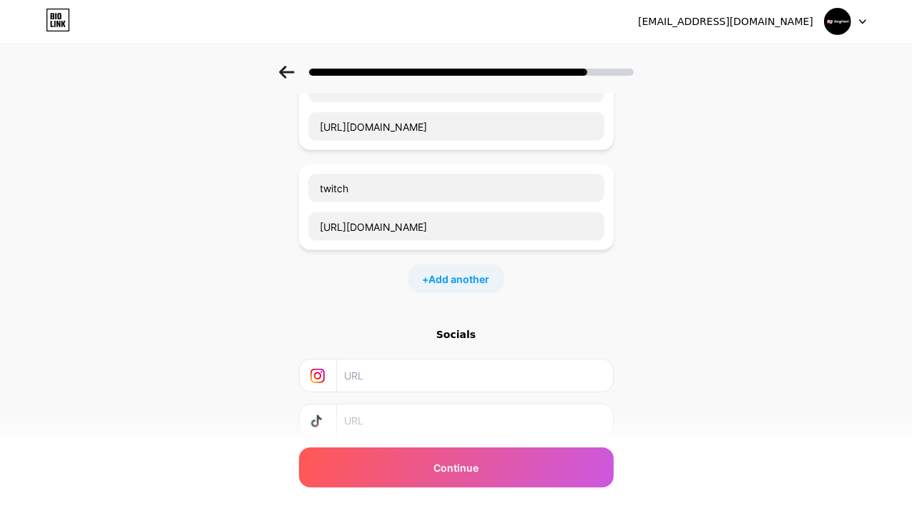
click at [448, 266] on div "+ Add another" at bounding box center [456, 279] width 96 height 29
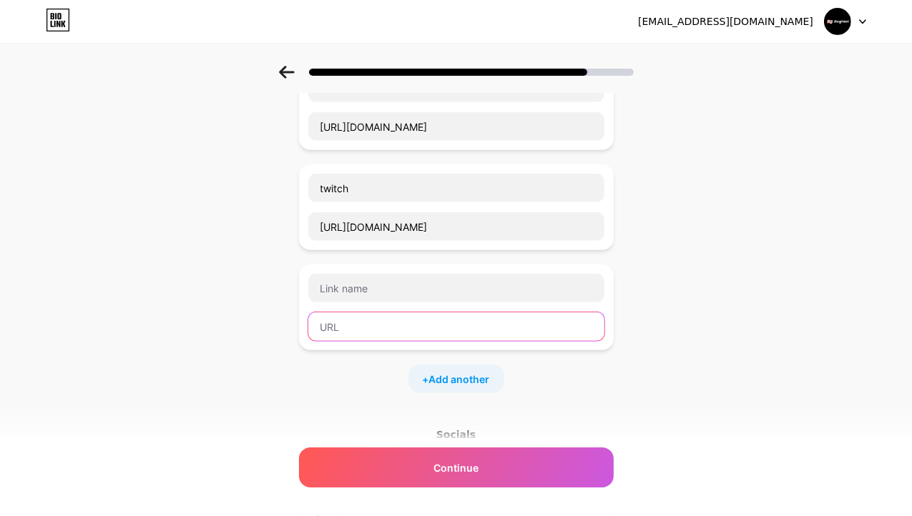
paste input "https://heylink.me/banglabetreview/"
click at [445, 322] on input "https://heylink.me/banglabetreview/" at bounding box center [456, 326] width 296 height 29
click at [372, 322] on input "https://heylink.me/banglabetreview/" at bounding box center [456, 326] width 296 height 29
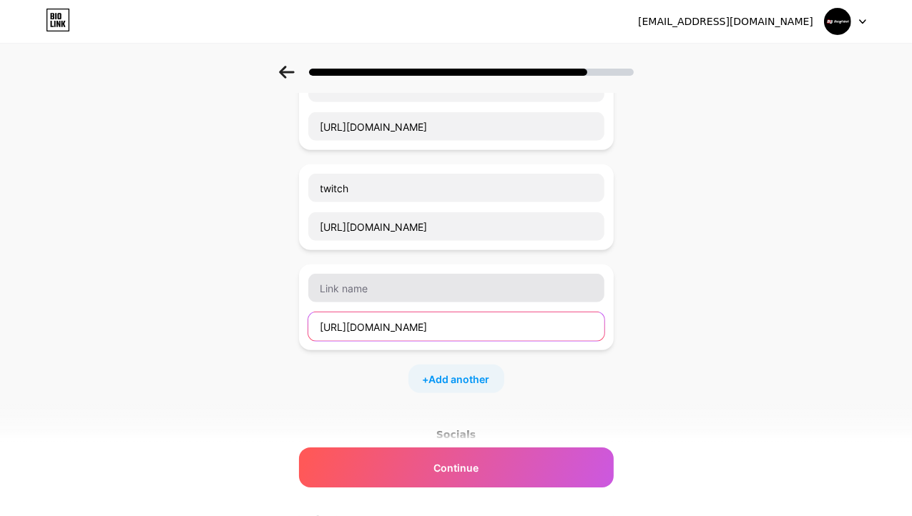
type input "https://heylink.me/banglabetreview/"
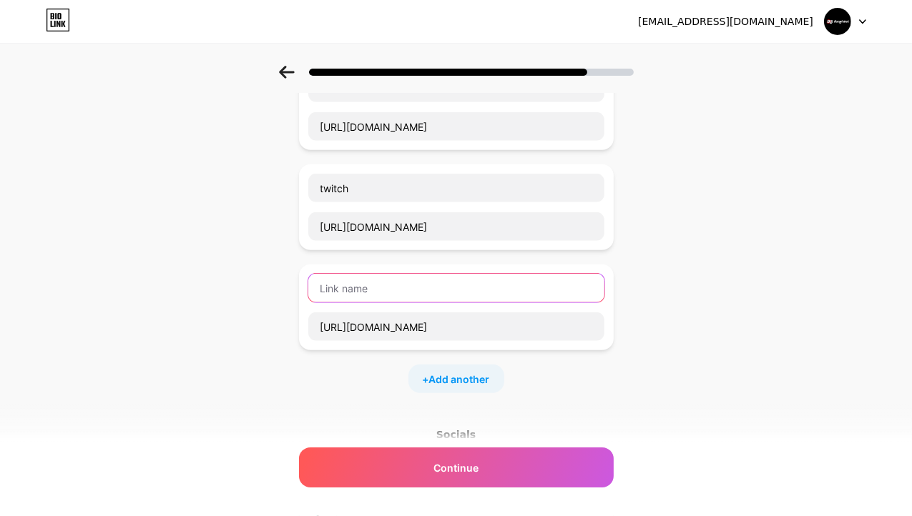
click at [349, 285] on input "text" at bounding box center [456, 288] width 296 height 29
paste input "heylink"
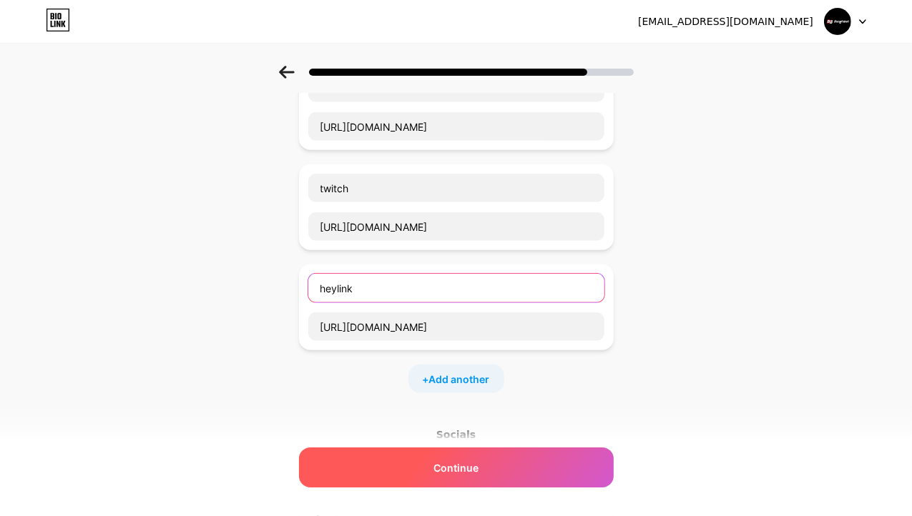
type input "heylink"
click at [468, 470] on span "Continue" at bounding box center [455, 467] width 45 height 15
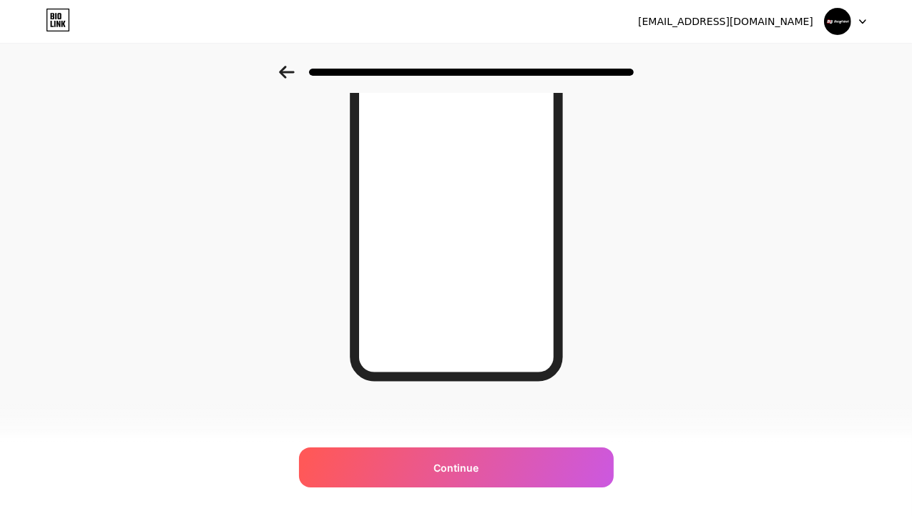
scroll to position [0, 0]
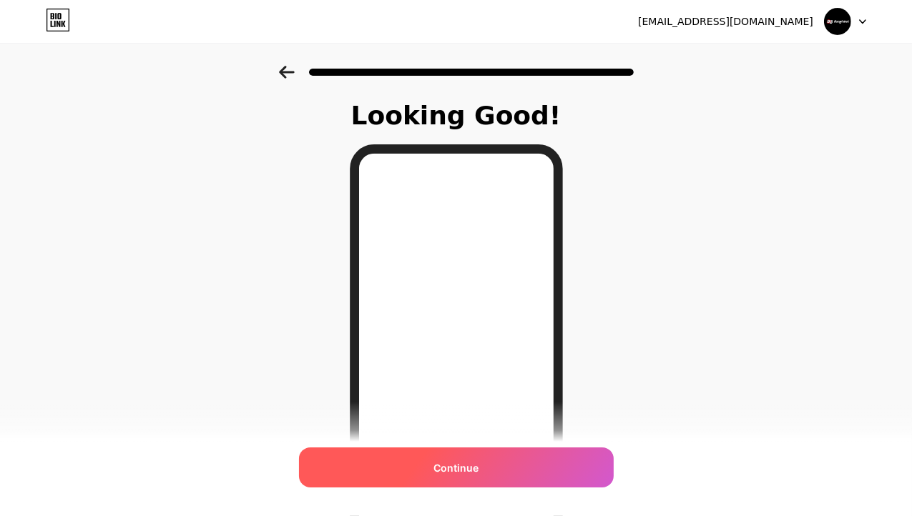
click at [476, 475] on div "Continue" at bounding box center [456, 468] width 315 height 40
click at [473, 468] on span "Continue" at bounding box center [455, 467] width 45 height 15
click at [446, 460] on div "Continue" at bounding box center [456, 468] width 315 height 40
click at [433, 463] on div "Continue" at bounding box center [456, 468] width 315 height 40
click at [430, 463] on div "Continue" at bounding box center [456, 468] width 315 height 40
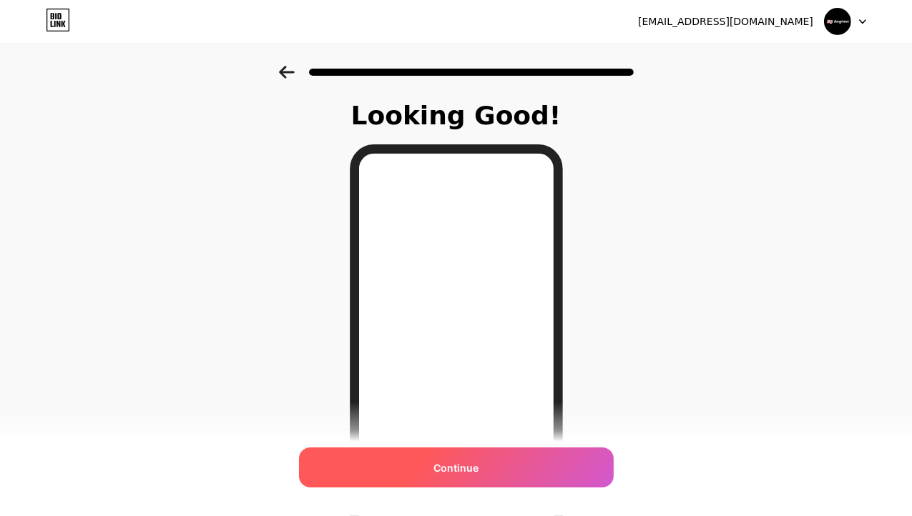
click at [400, 465] on div "Continue" at bounding box center [456, 468] width 315 height 40
click at [388, 465] on div "Continue" at bounding box center [456, 468] width 315 height 40
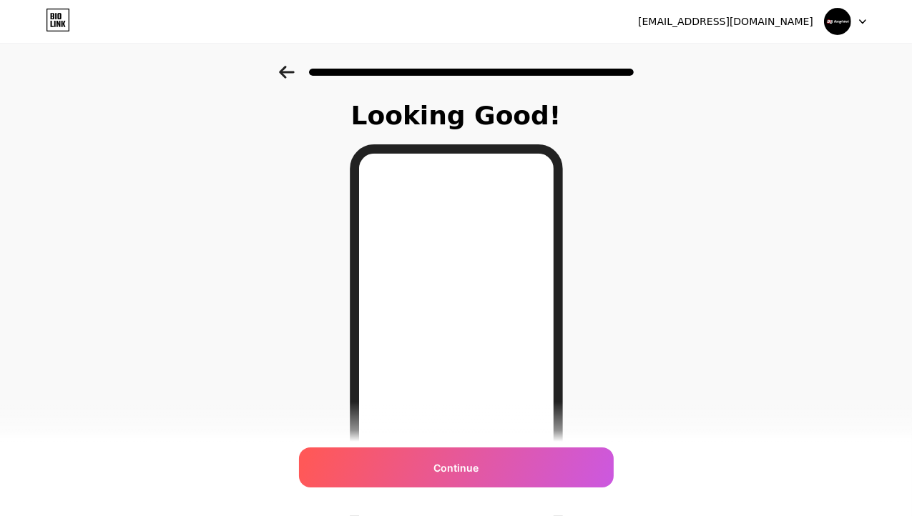
scroll to position [202, 0]
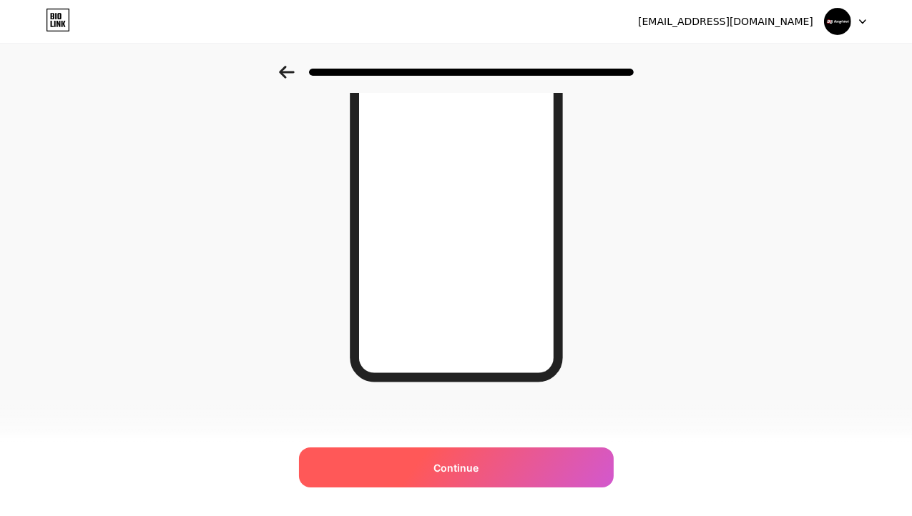
click at [478, 473] on span "Continue" at bounding box center [455, 467] width 45 height 15
click at [475, 465] on span "Continue" at bounding box center [455, 467] width 45 height 15
click at [473, 458] on div "Continue" at bounding box center [456, 468] width 315 height 40
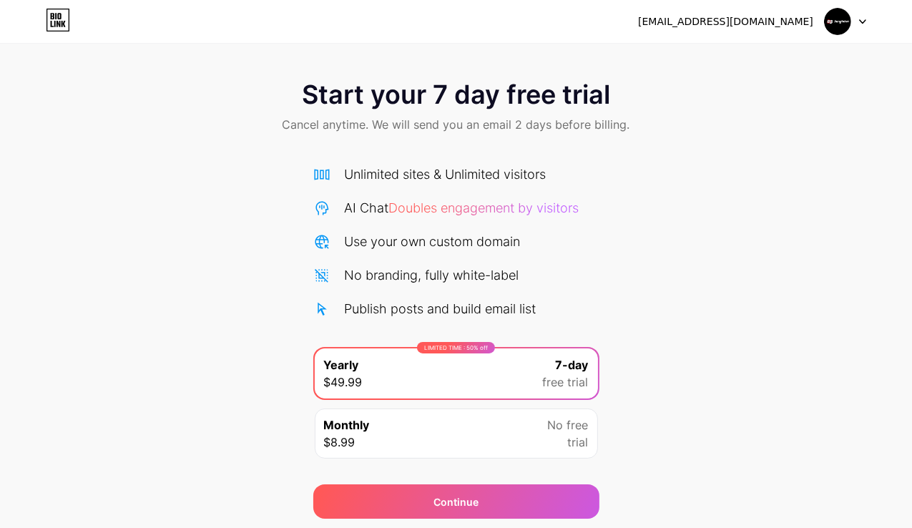
scroll to position [47, 0]
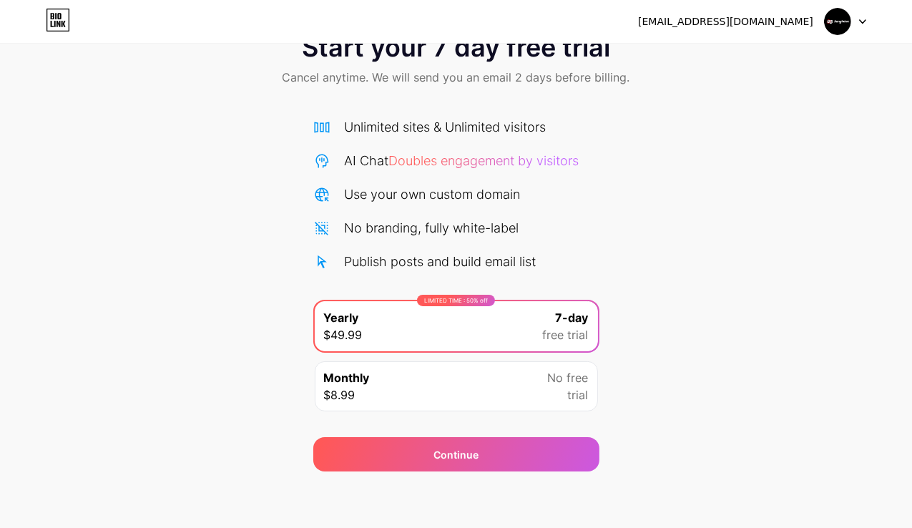
click at [851, 18] on span at bounding box center [837, 21] width 27 height 27
click at [52, 22] on icon at bounding box center [58, 20] width 24 height 23
